Goal: Information Seeking & Learning: Learn about a topic

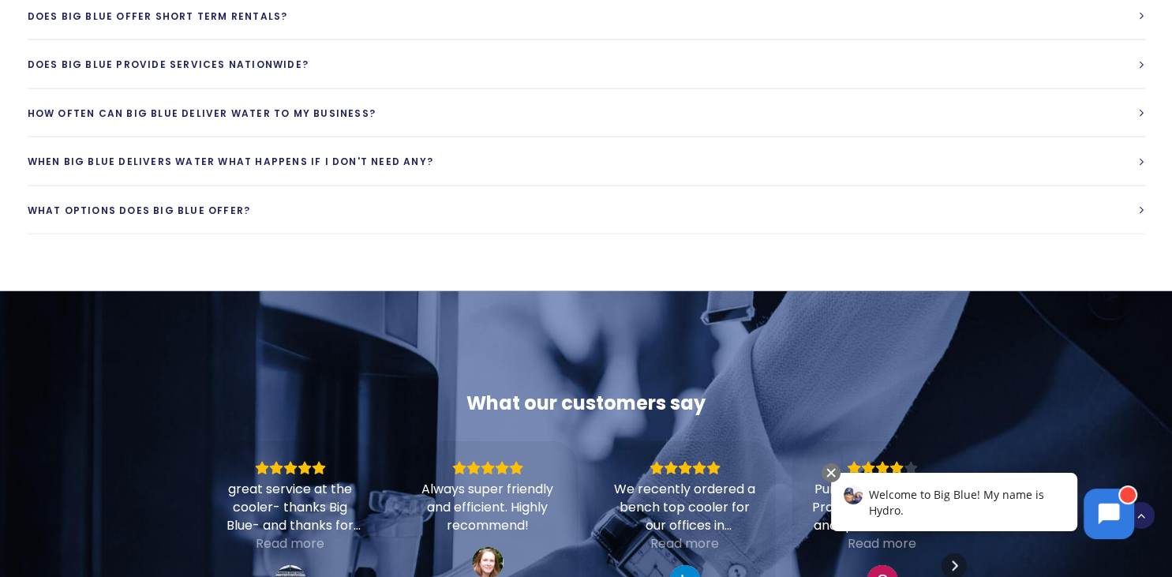
scroll to position [3752, 0]
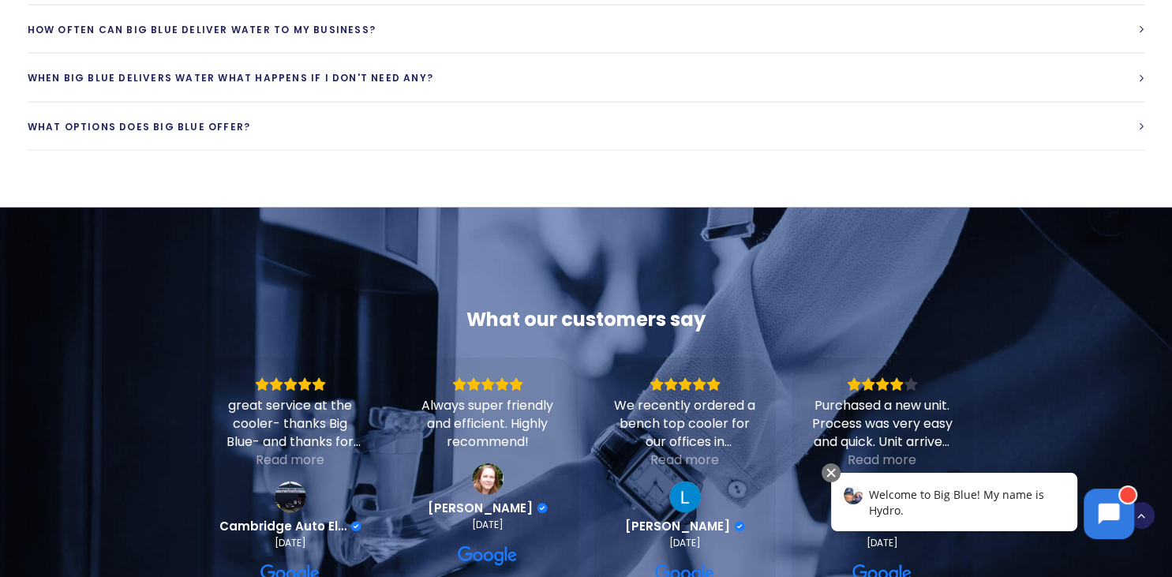
click at [1032, 499] on span "Welcome to Big Blue! My name is Hydro." at bounding box center [956, 502] width 175 height 31
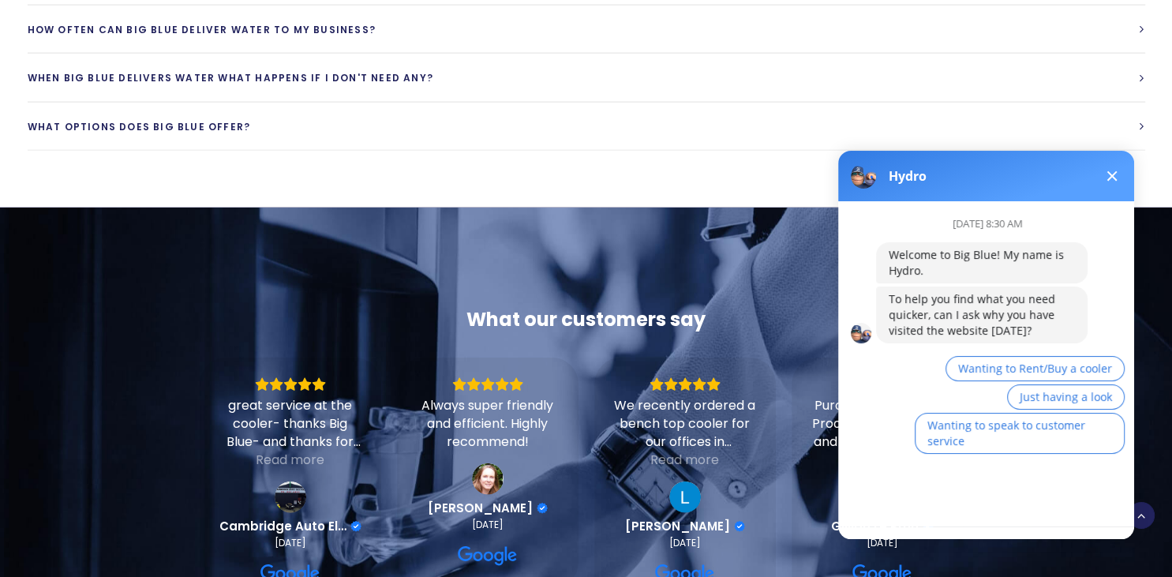
click at [916, 497] on div "September 16th at 8:30 AM Welcome to Big Blue! My name is Hydro. To help you fi…" at bounding box center [992, 363] width 309 height 325
click at [894, 486] on div "September 16th at 8:30 AM Welcome to Big Blue! My name is Hydro. To help you fi…" at bounding box center [992, 363] width 309 height 325
click at [1048, 393] on span "Just having a look" at bounding box center [1066, 396] width 92 height 15
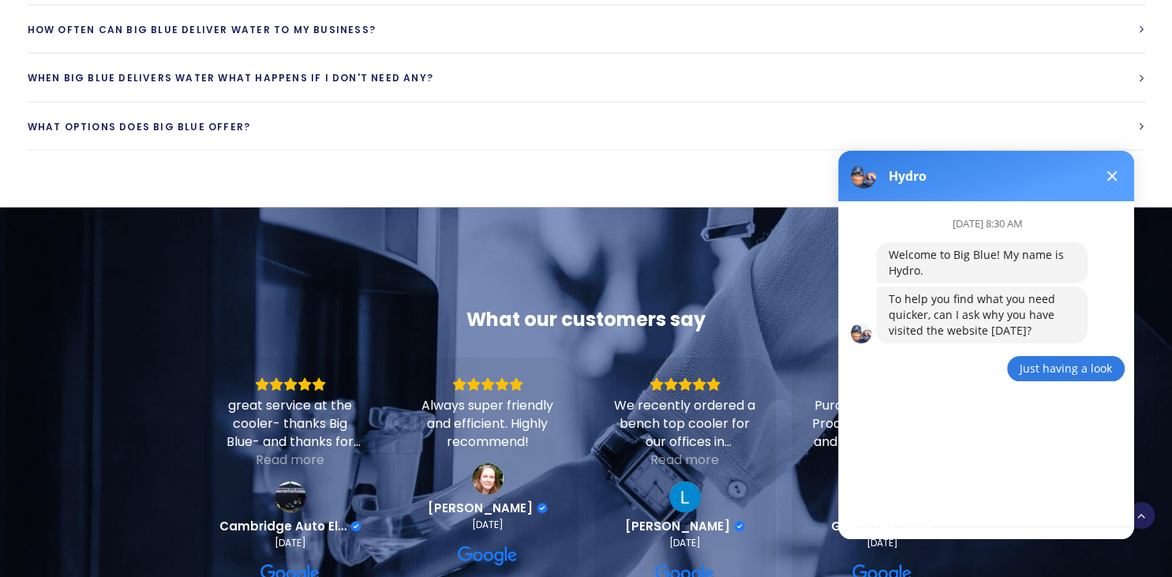
click at [912, 449] on div "September 16th at 8:30 AM Welcome to Big Blue! My name is Hydro. To help you fi…" at bounding box center [992, 363] width 309 height 325
click at [911, 501] on div "September 16th at 8:30 AM Welcome to Big Blue! My name is Hydro. To help you fi…" at bounding box center [992, 363] width 309 height 325
click at [977, 438] on button "Restart conversation" at bounding box center [986, 439] width 133 height 30
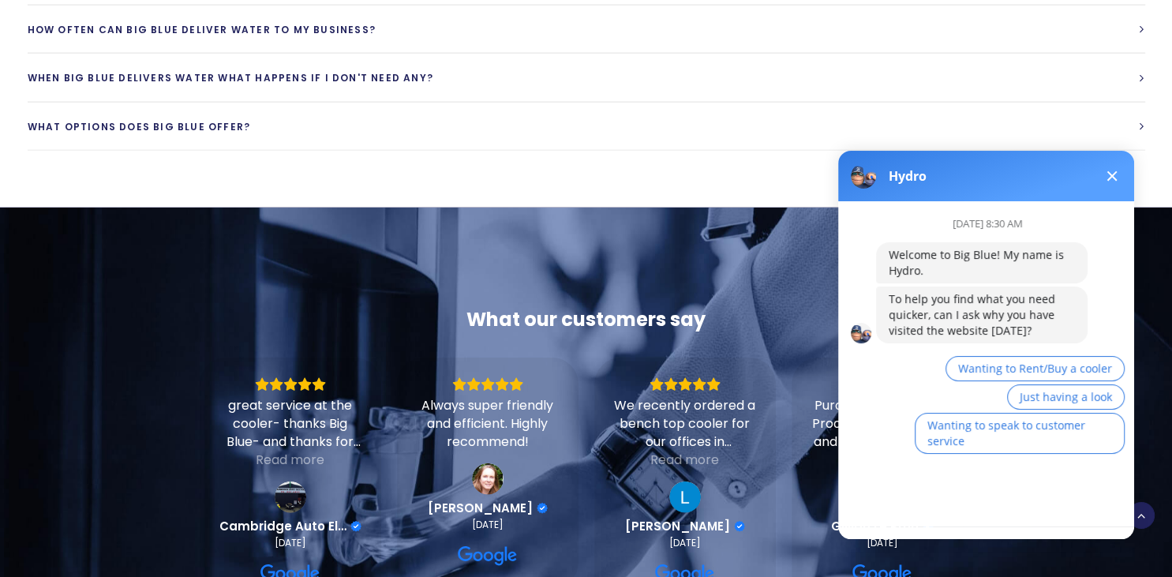
click at [951, 508] on div "September 16th at 8:30 AM Welcome to Big Blue! My name is Hydro. To help you fi…" at bounding box center [992, 363] width 309 height 325
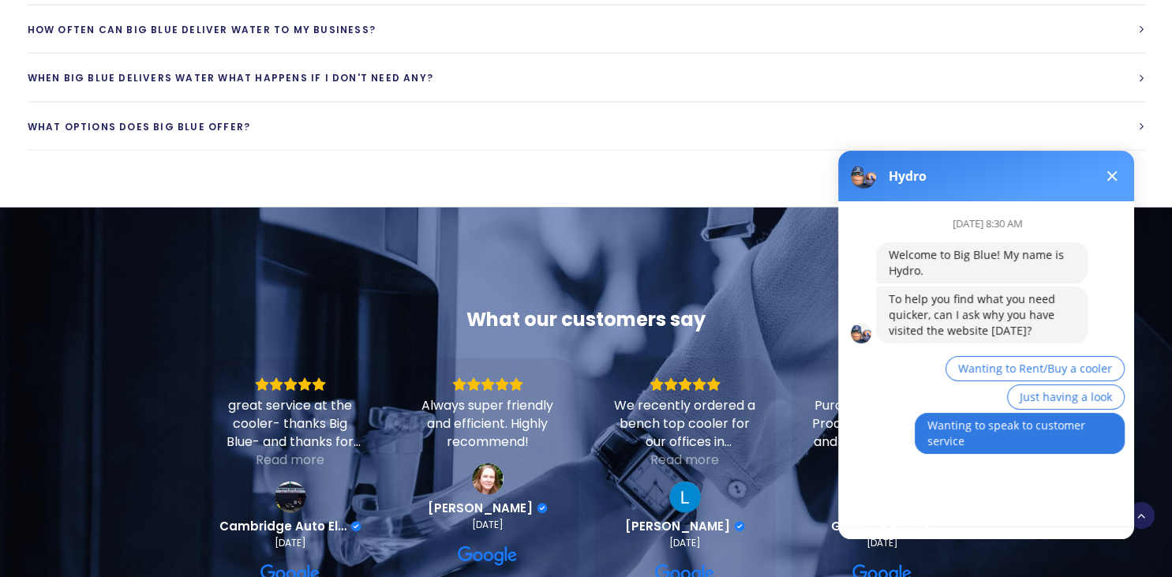
click at [967, 433] on button "Wanting to speak to customer service" at bounding box center [1020, 433] width 210 height 41
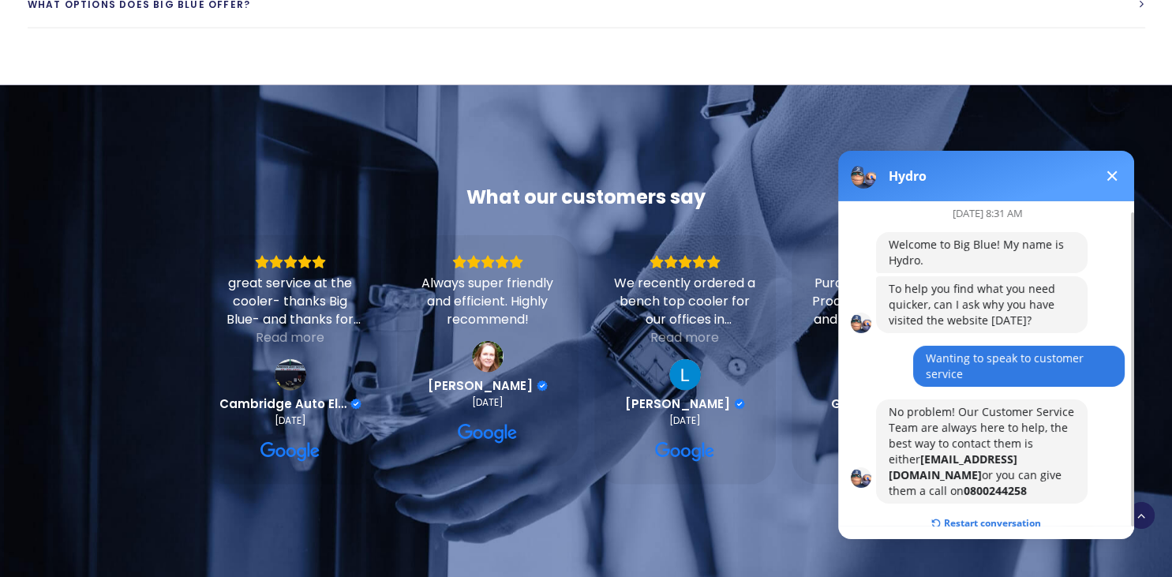
scroll to position [3918, 0]
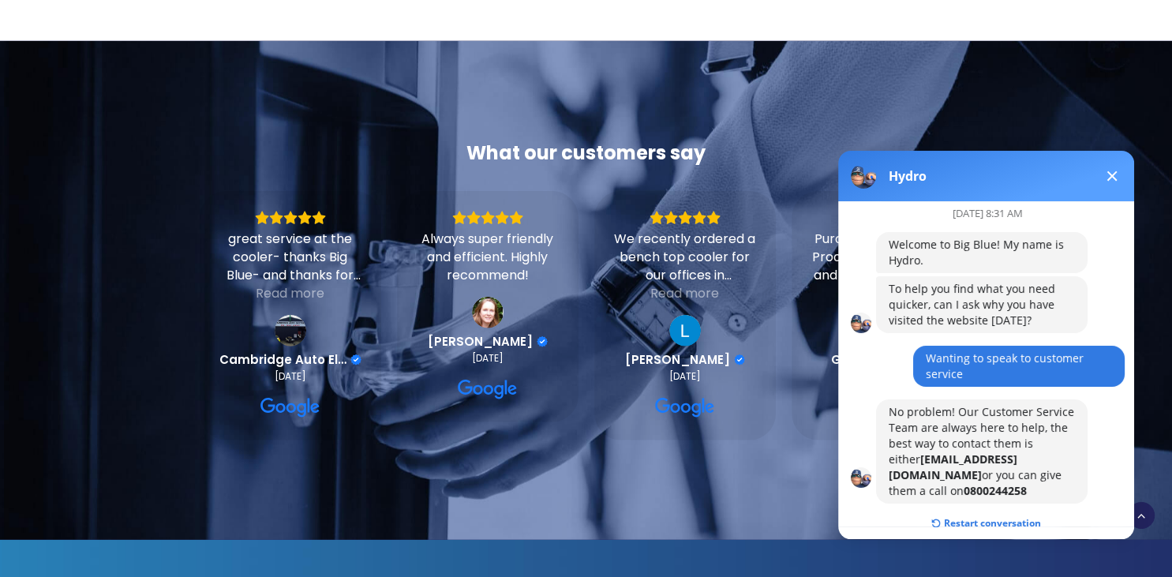
click at [1111, 174] on span at bounding box center [1113, 176] width 10 height 10
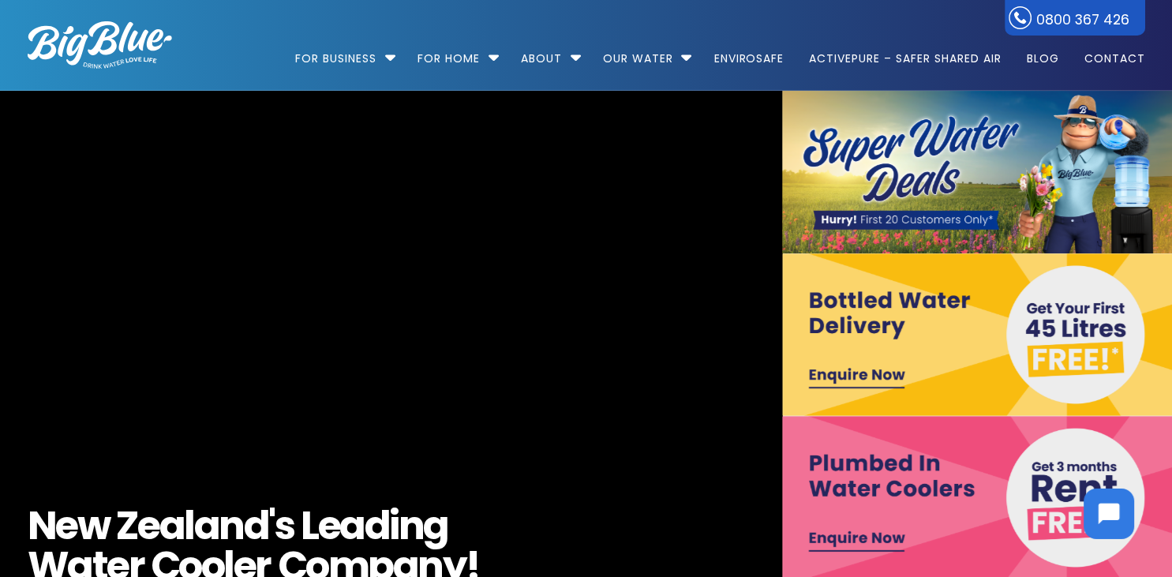
scroll to position [0, 0]
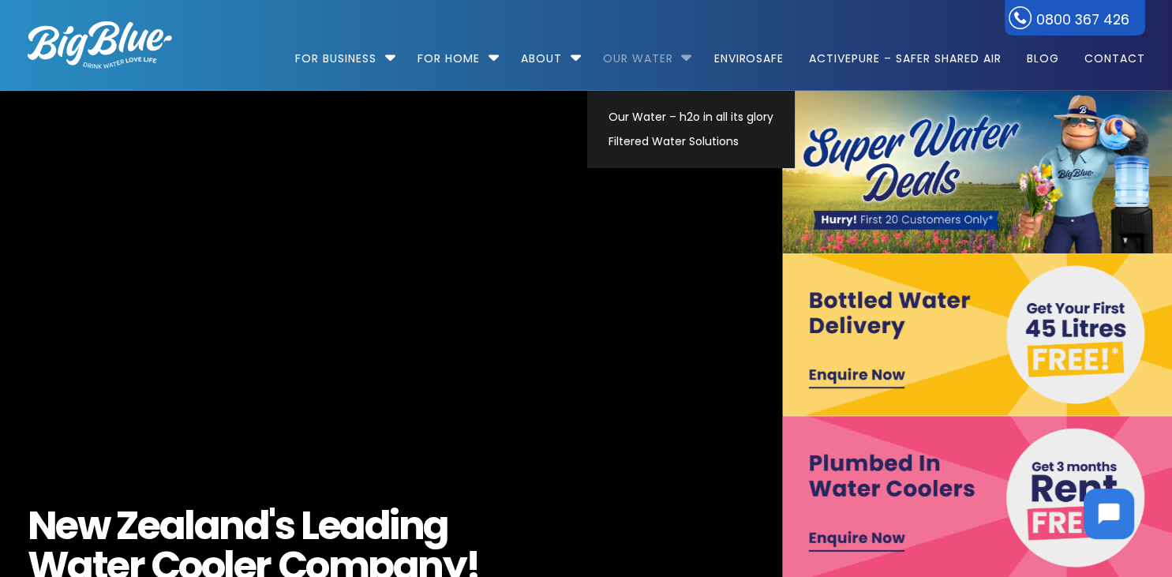
click at [645, 54] on link "Our Water" at bounding box center [638, 51] width 92 height 102
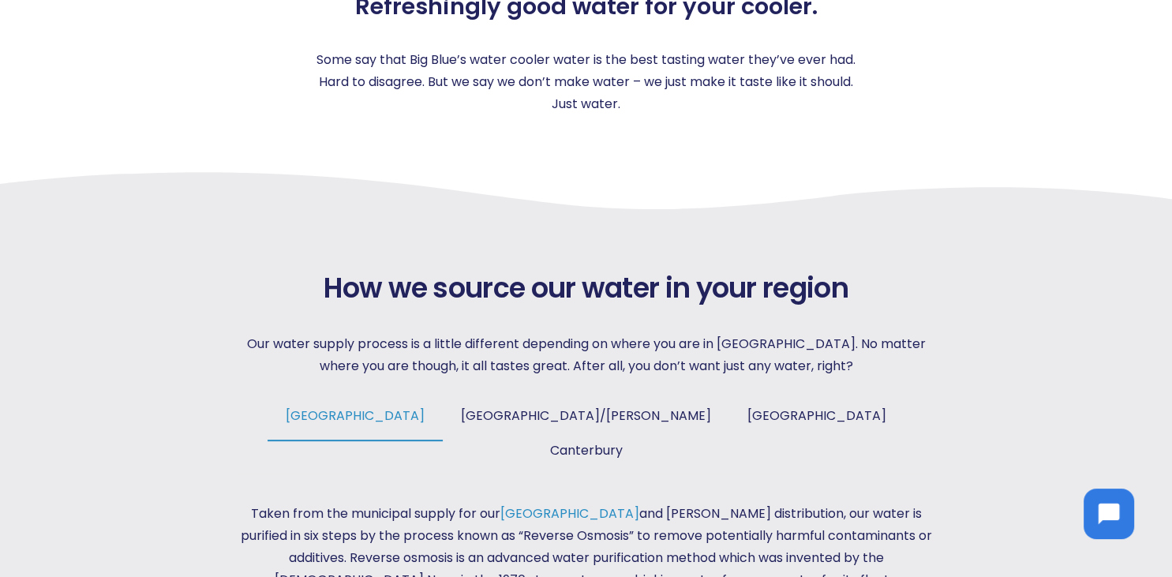
scroll to position [500, 0]
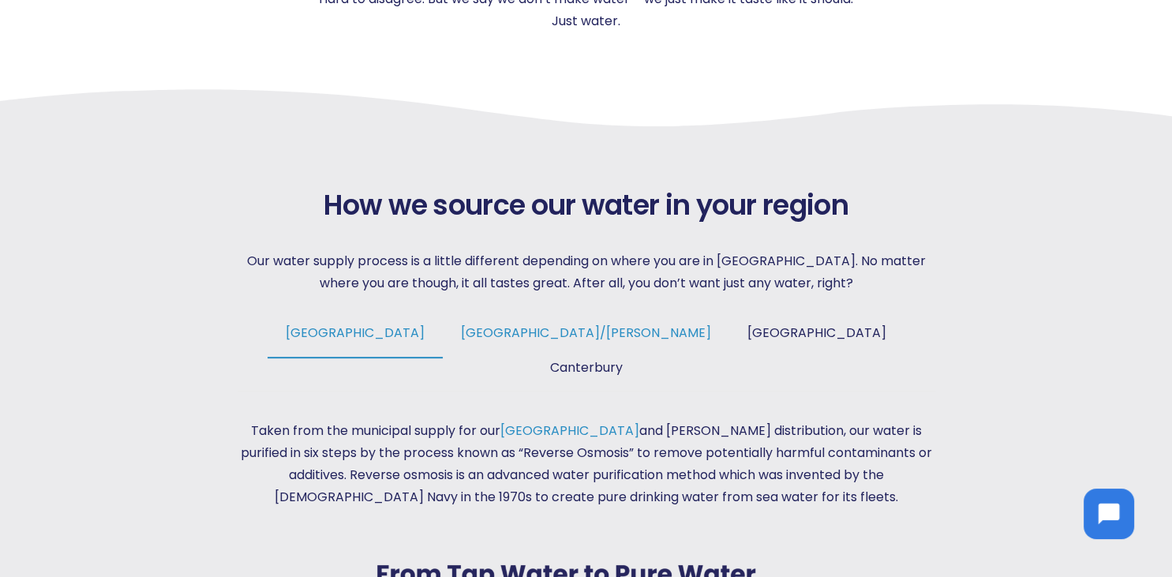
click at [537, 332] on span "[GEOGRAPHIC_DATA]/[PERSON_NAME]" at bounding box center [586, 333] width 250 height 18
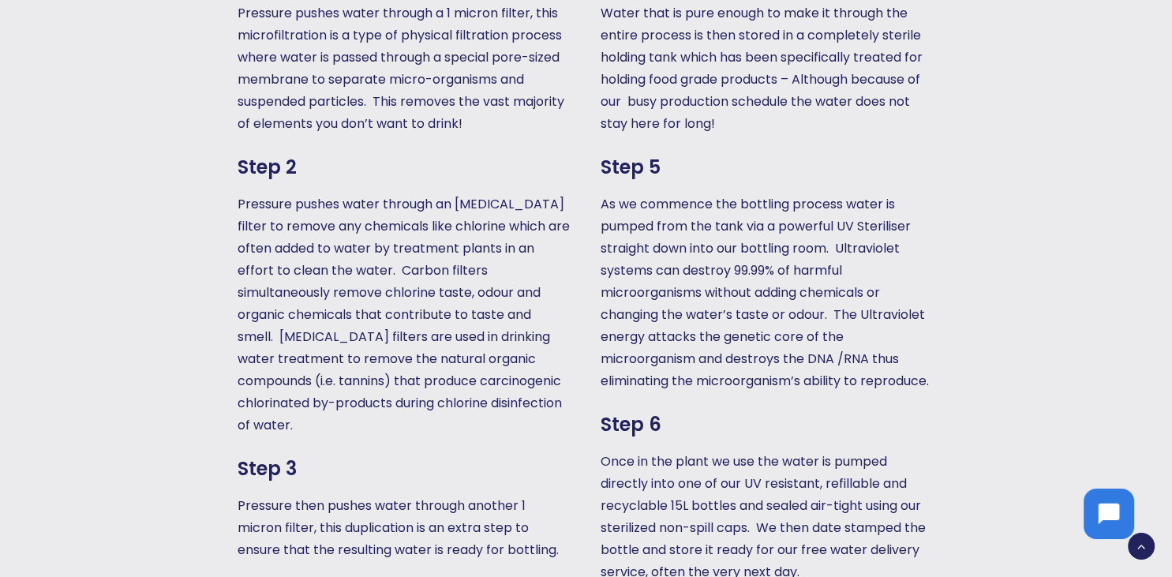
scroll to position [1334, 0]
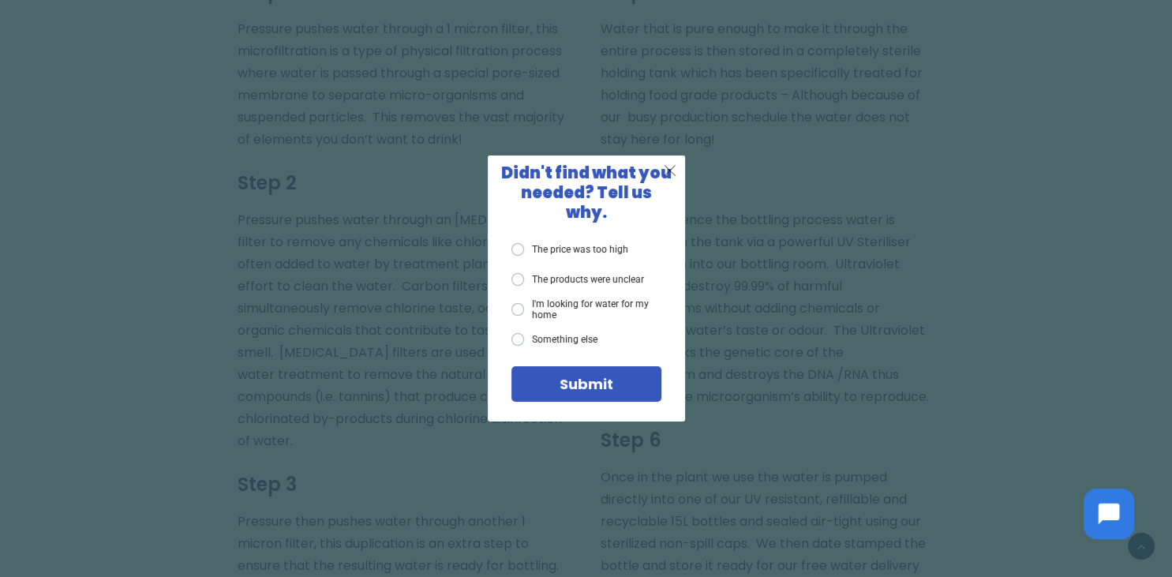
click at [669, 178] on span "X" at bounding box center [670, 170] width 14 height 20
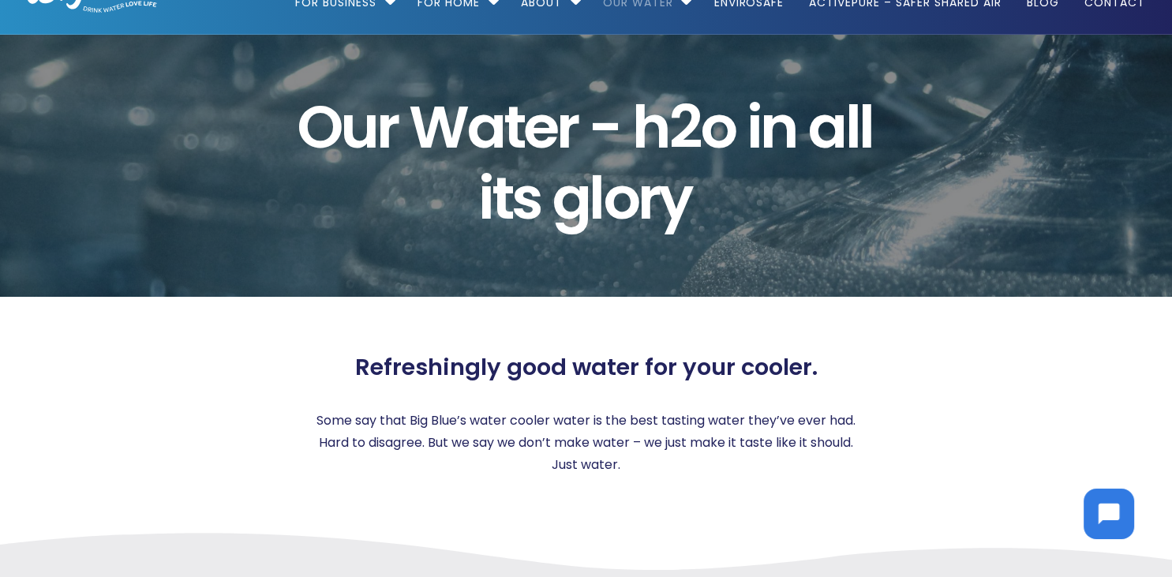
scroll to position [0, 0]
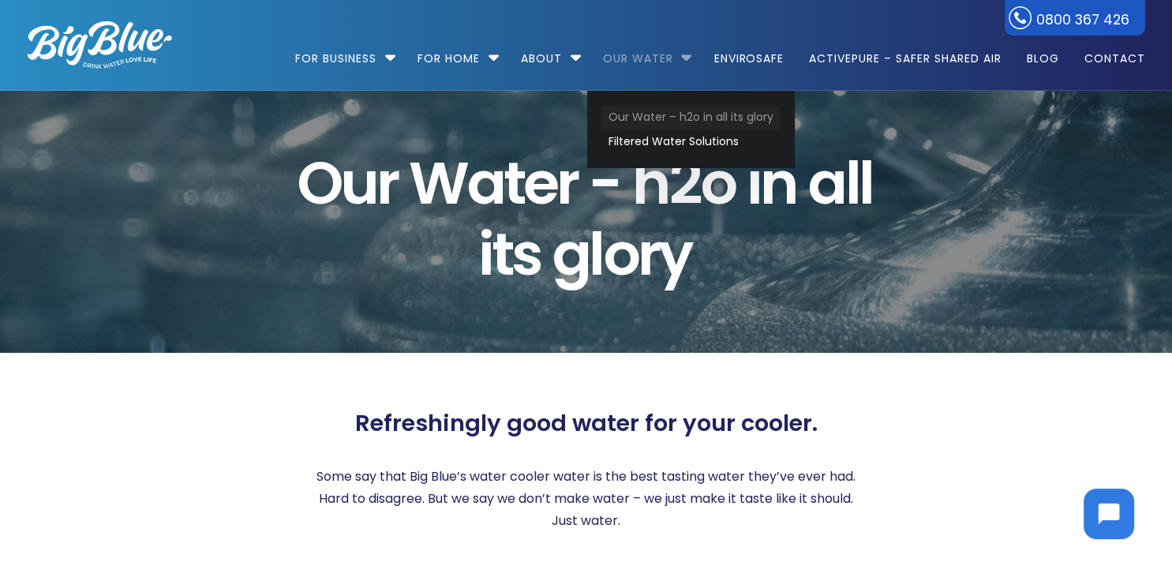
click at [648, 115] on link "Our Water – h2o in all its glory" at bounding box center [691, 117] width 179 height 24
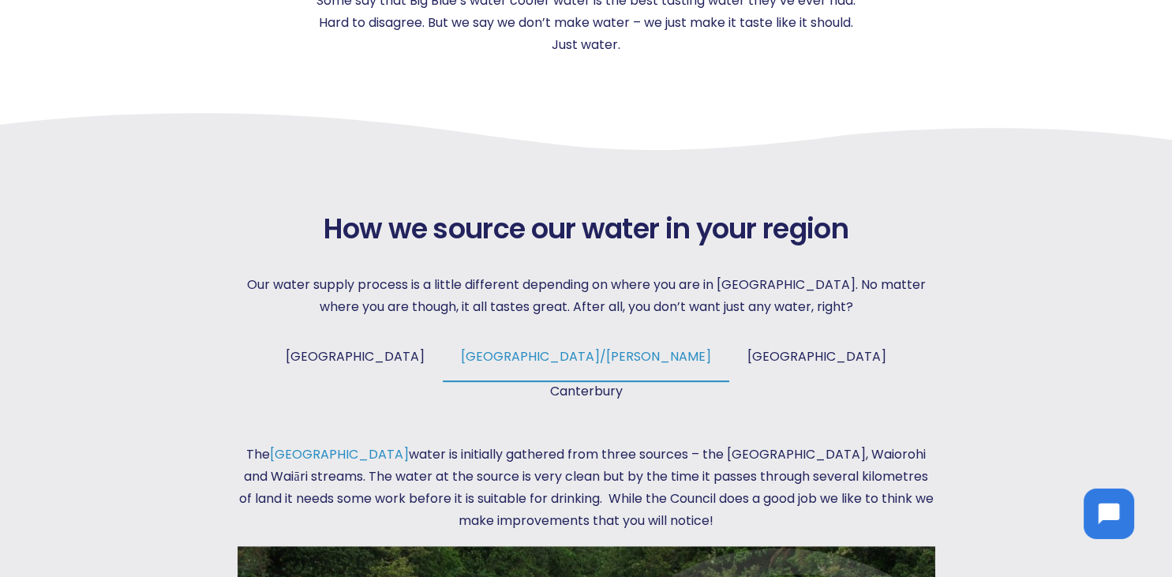
scroll to position [500, 0]
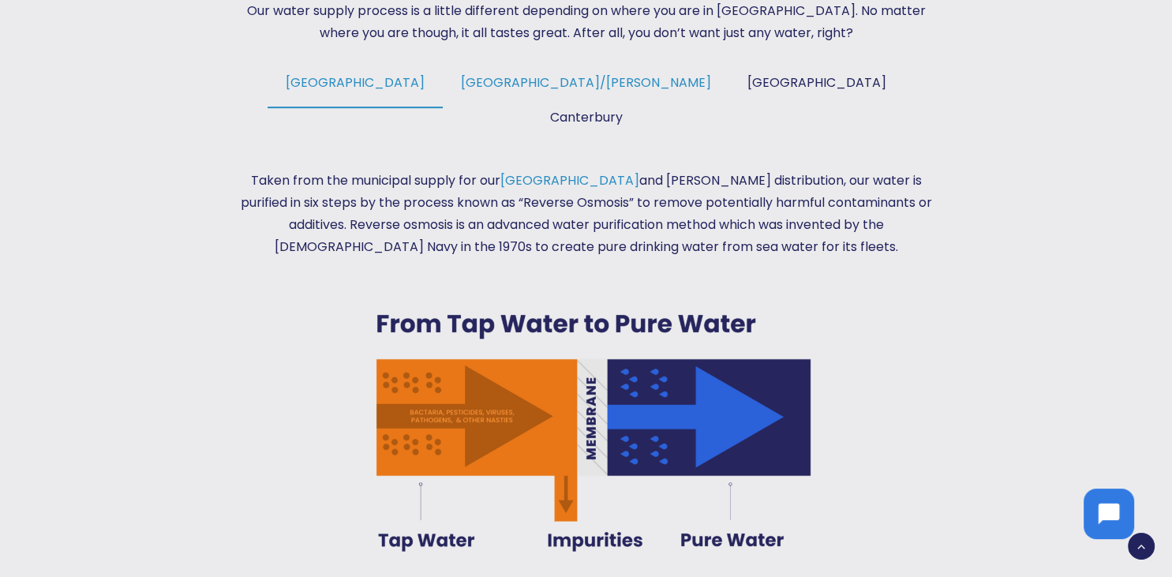
click at [542, 81] on span "[GEOGRAPHIC_DATA]/[PERSON_NAME]" at bounding box center [586, 82] width 250 height 18
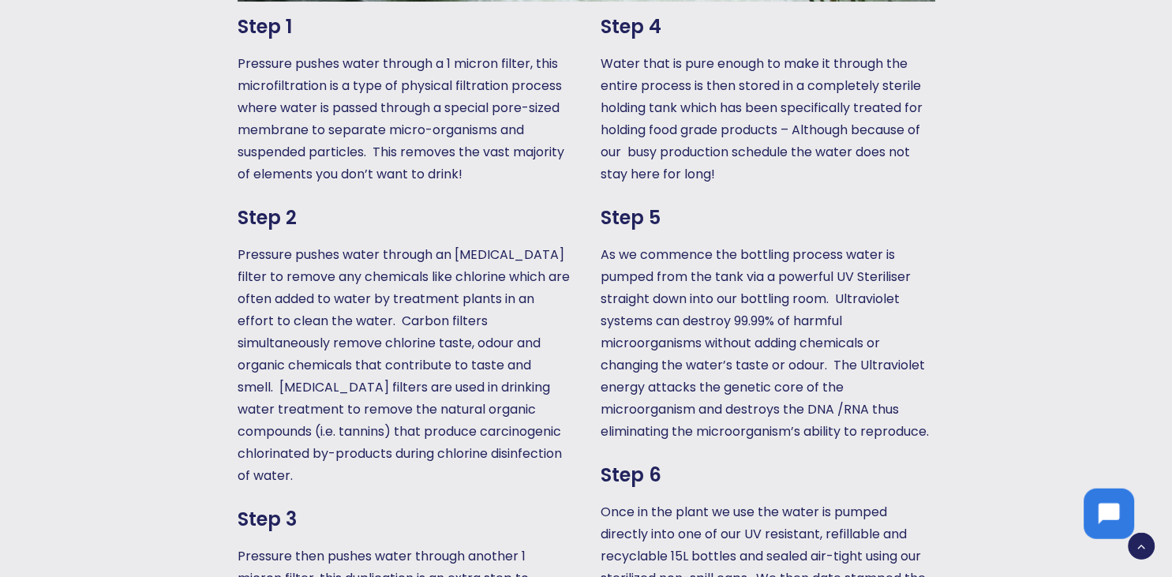
scroll to position [1334, 0]
